Goal: Task Accomplishment & Management: Complete application form

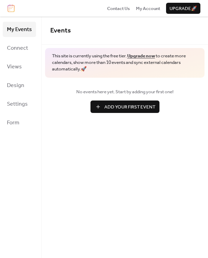
click at [126, 108] on span "Add Your First Event" at bounding box center [129, 107] width 51 height 7
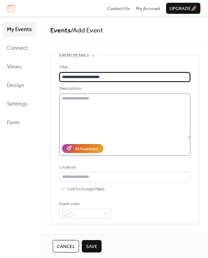
type input "**********"
click at [115, 101] on textarea at bounding box center [124, 116] width 131 height 45
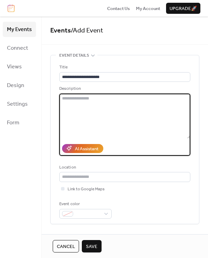
click at [82, 105] on textarea at bounding box center [124, 116] width 131 height 45
paste textarea "**********"
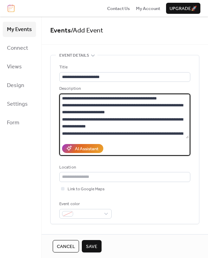
click at [121, 114] on textarea at bounding box center [123, 116] width 129 height 45
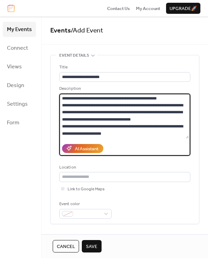
click at [166, 98] on textarea at bounding box center [123, 116] width 129 height 45
click at [139, 117] on textarea at bounding box center [123, 116] width 129 height 45
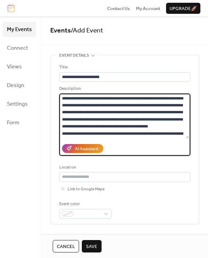
click at [175, 134] on textarea at bounding box center [123, 116] width 129 height 45
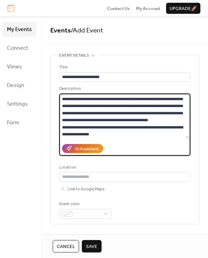
click at [138, 133] on textarea at bounding box center [123, 116] width 129 height 45
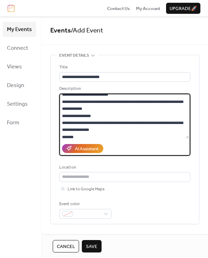
scroll to position [41, 0]
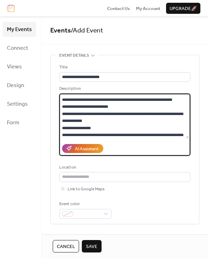
click at [171, 102] on textarea at bounding box center [123, 116] width 129 height 45
click at [91, 107] on textarea at bounding box center [123, 116] width 129 height 45
click at [64, 121] on textarea at bounding box center [123, 116] width 129 height 45
click at [93, 129] on textarea at bounding box center [123, 116] width 129 height 45
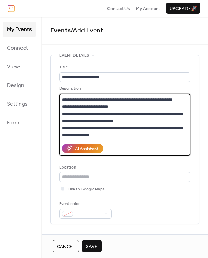
click at [65, 136] on textarea at bounding box center [123, 116] width 129 height 45
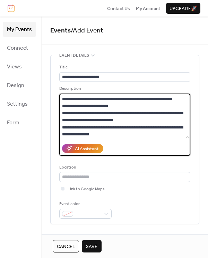
scroll to position [76, 0]
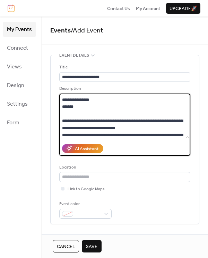
click at [110, 108] on textarea at bounding box center [123, 116] width 129 height 45
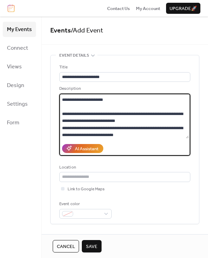
click at [91, 106] on textarea at bounding box center [123, 116] width 129 height 45
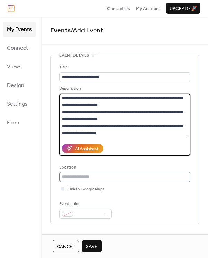
scroll to position [170, 0]
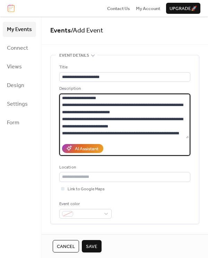
drag, startPoint x: 61, startPoint y: 121, endPoint x: 202, endPoint y: 153, distance: 145.0
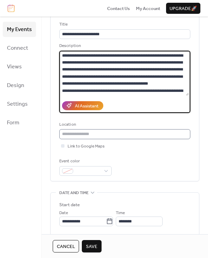
scroll to position [104, 0]
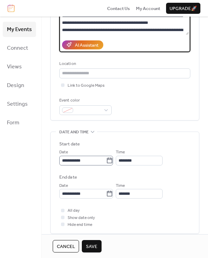
type textarea "**********"
click at [106, 161] on input "**********" at bounding box center [82, 161] width 47 height 10
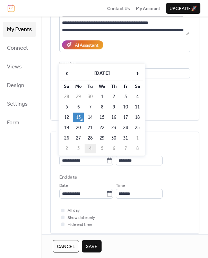
click at [91, 147] on td "4" at bounding box center [89, 149] width 11 height 10
type input "**********"
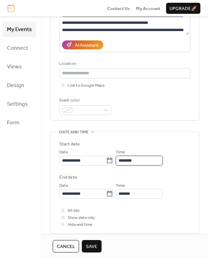
click at [126, 161] on input "********" at bounding box center [139, 161] width 47 height 10
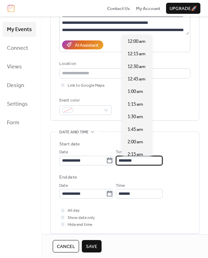
scroll to position [605, 0]
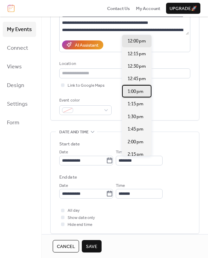
click at [134, 90] on span "1:00 pm" at bounding box center [135, 91] width 16 height 7
type input "*******"
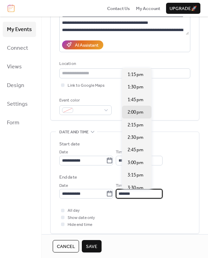
click at [131, 193] on input "*******" at bounding box center [139, 194] width 47 height 10
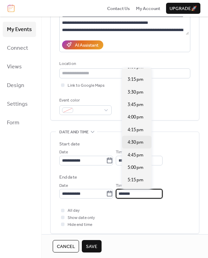
scroll to position [104, 0]
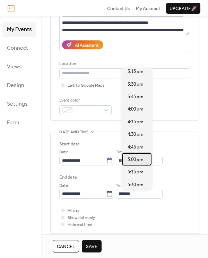
click at [136, 158] on span "5:00 pm" at bounding box center [135, 159] width 16 height 7
type input "*******"
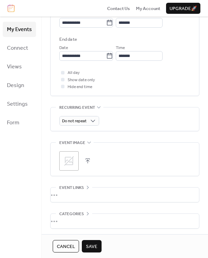
scroll to position [242, 0]
click at [69, 159] on icon at bounding box center [69, 161] width 10 height 10
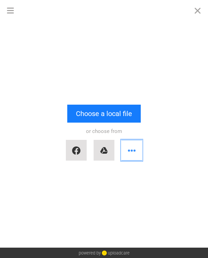
click at [139, 152] on button "button" at bounding box center [131, 150] width 21 height 21
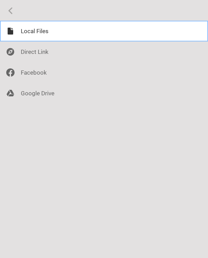
click at [56, 33] on div at bounding box center [104, 31] width 208 height 21
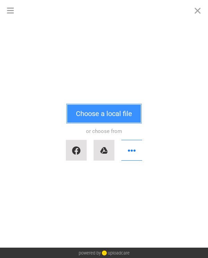
click at [108, 112] on button "Choose a local file" at bounding box center [103, 114] width 73 height 18
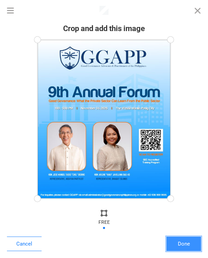
click at [180, 243] on button "Done" at bounding box center [183, 244] width 35 height 15
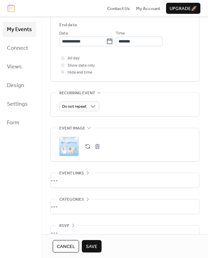
scroll to position [270, 0]
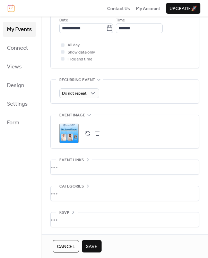
click at [95, 246] on span "Save" at bounding box center [91, 247] width 11 height 7
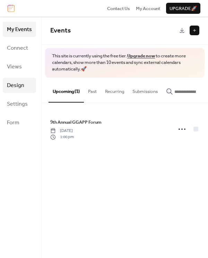
click at [16, 81] on span "Design" at bounding box center [15, 85] width 17 height 11
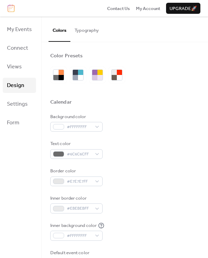
click at [80, 33] on button "Typography" at bounding box center [86, 29] width 33 height 24
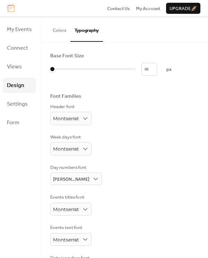
click at [56, 32] on button "Colors" at bounding box center [59, 29] width 22 height 24
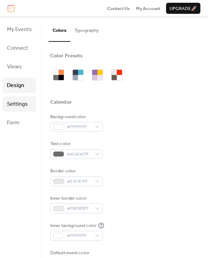
click at [22, 106] on span "Settings" at bounding box center [17, 104] width 21 height 11
